Goal: Task Accomplishment & Management: Manage account settings

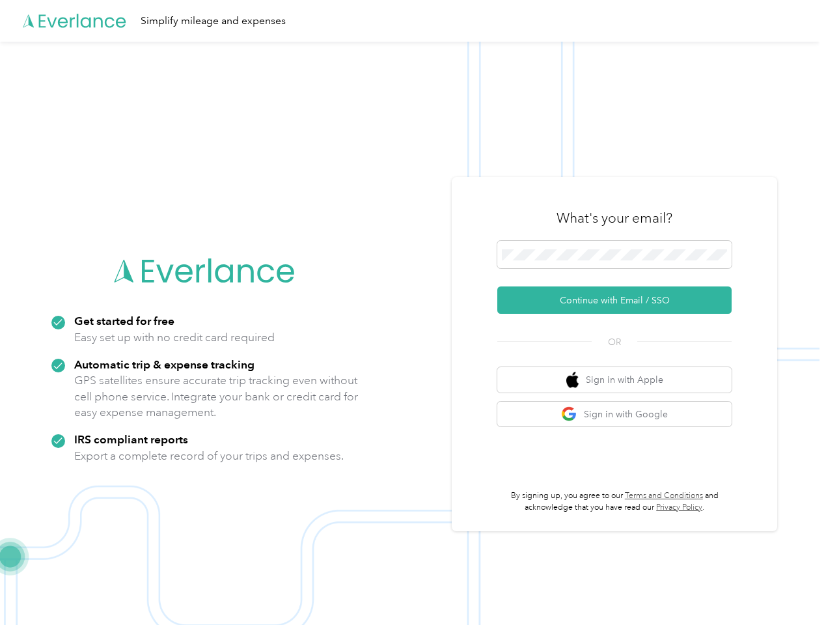
click at [413, 312] on img at bounding box center [409, 354] width 819 height 625
click at [413, 21] on div "Simplify mileage and expenses" at bounding box center [409, 21] width 819 height 42
click at [620, 300] on button "Continue with Email / SSO" at bounding box center [614, 299] width 234 height 27
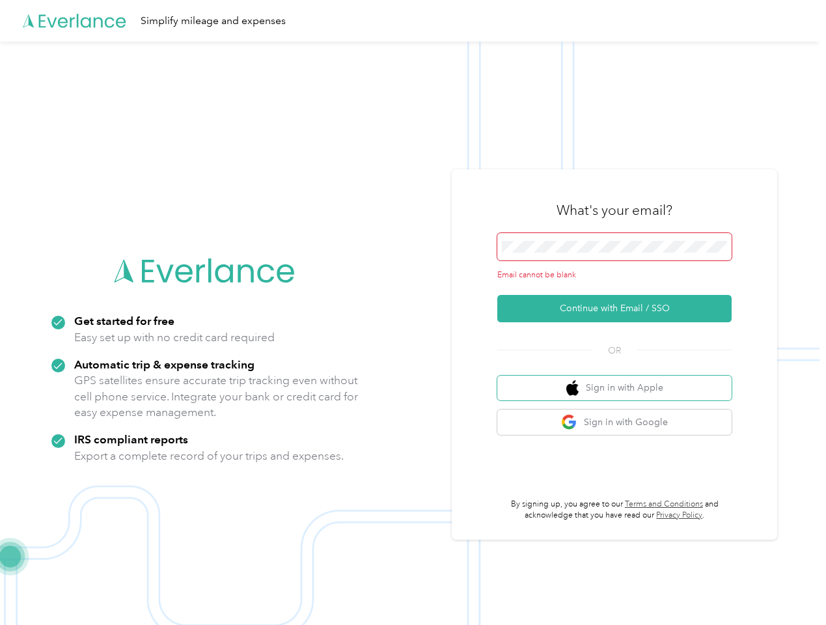
click at [620, 379] on button "Sign in with Apple" at bounding box center [614, 388] width 234 height 25
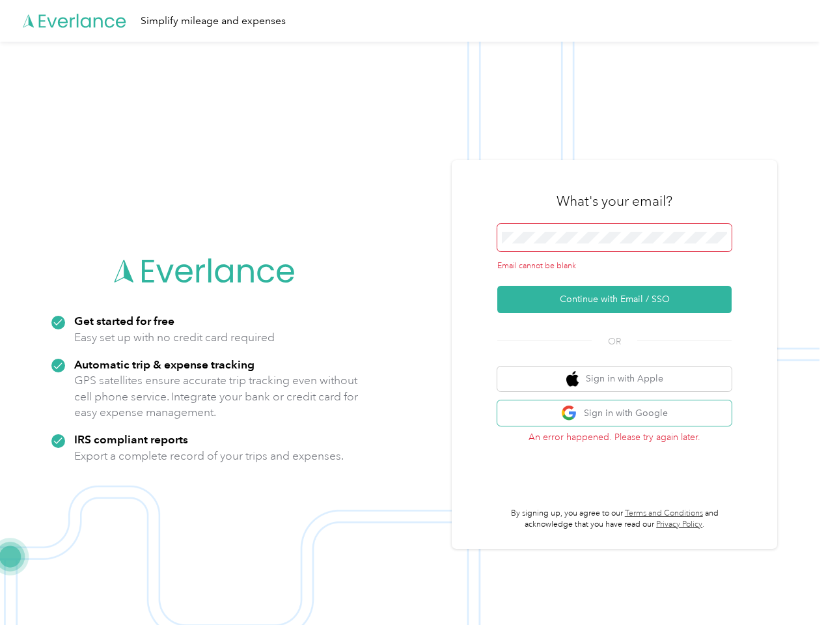
click at [620, 414] on button "Sign in with Google" at bounding box center [614, 412] width 234 height 25
